Goal: Transaction & Acquisition: Subscribe to service/newsletter

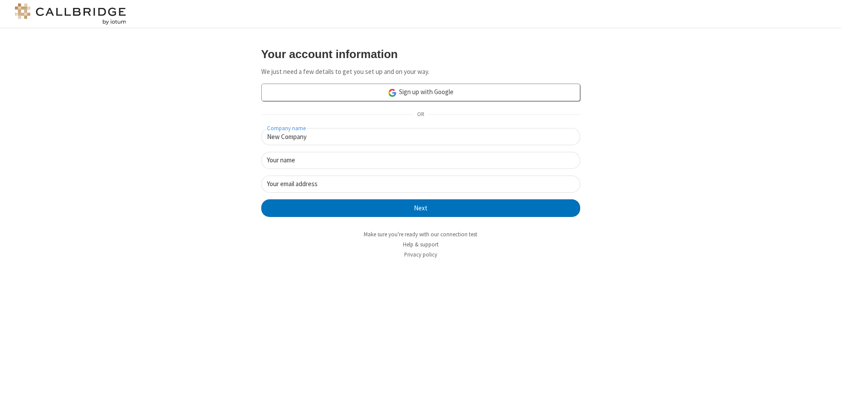
type input "New Company"
type input "New User"
type input "[EMAIL_ADDRESS][DOMAIN_NAME]"
click button "Next" at bounding box center [420, 208] width 319 height 18
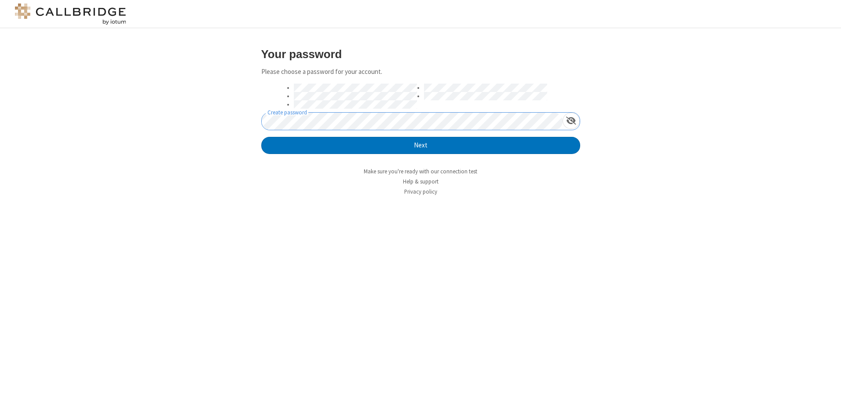
click button "Next" at bounding box center [420, 146] width 319 height 18
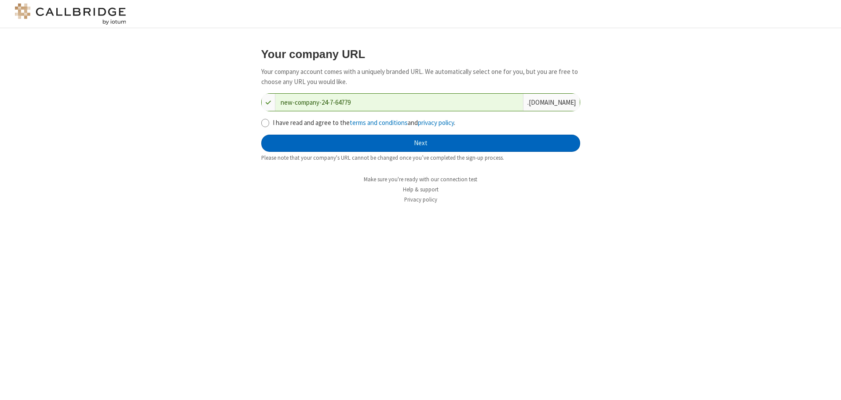
click at [421, 143] on button "Next" at bounding box center [420, 144] width 319 height 18
